Goal: Task Accomplishment & Management: Manage account settings

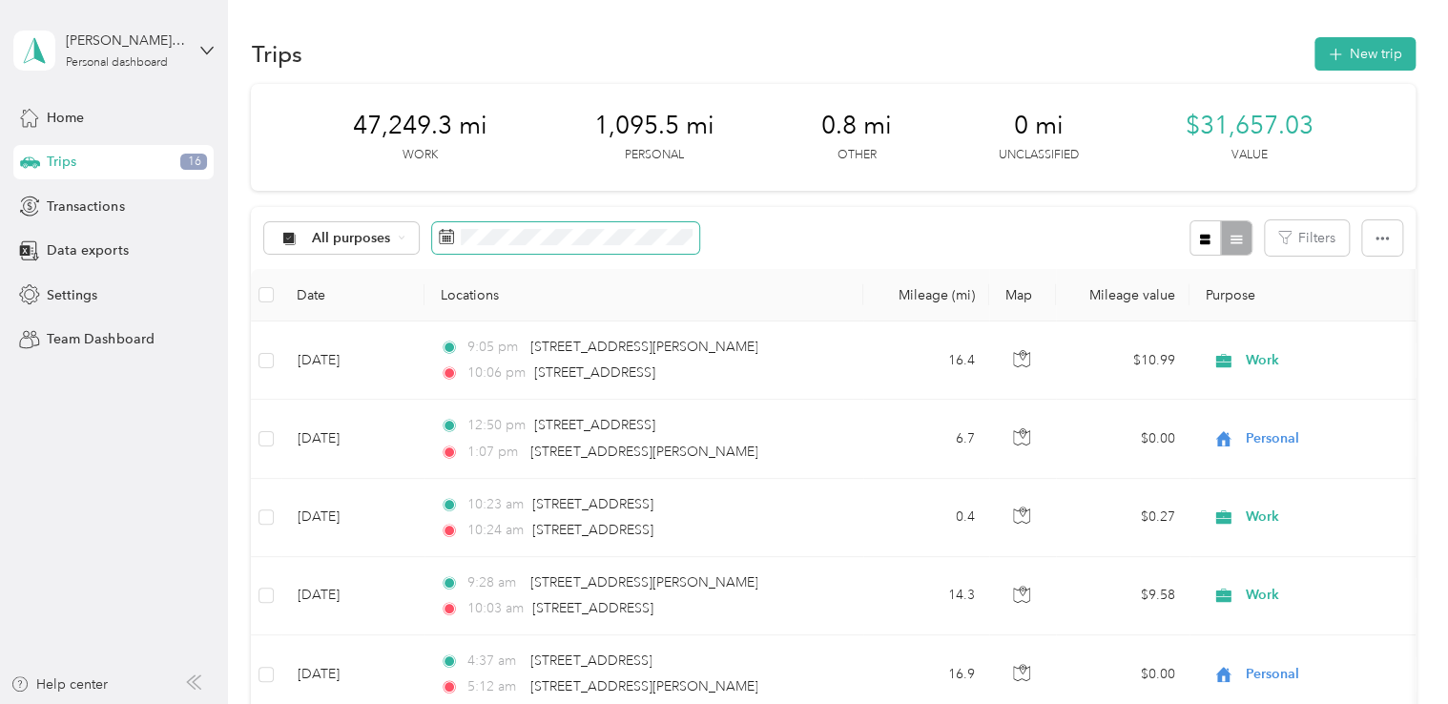
click at [446, 236] on icon at bounding box center [446, 236] width 15 height 15
click at [451, 237] on icon at bounding box center [446, 236] width 15 height 15
